Goal: Task Accomplishment & Management: Use online tool/utility

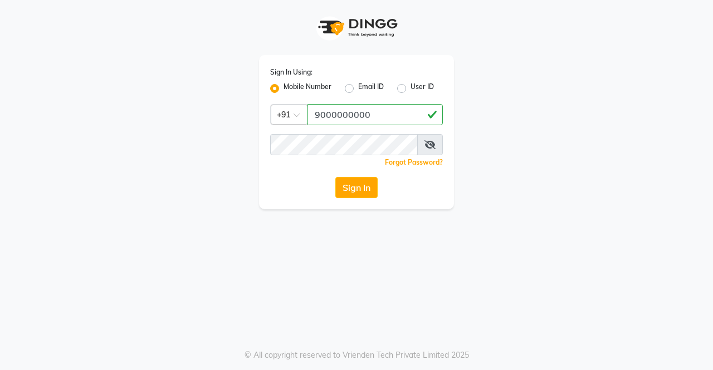
type input "9000000000"
click at [359, 193] on button "Sign In" at bounding box center [356, 187] width 42 height 21
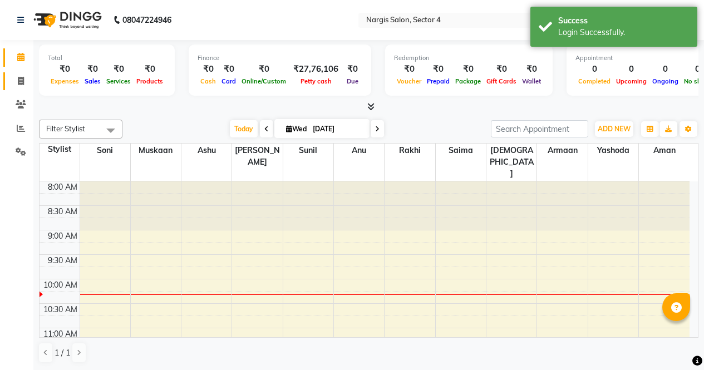
click at [24, 86] on span at bounding box center [20, 81] width 19 height 13
select select "4130"
select select "service"
